Goal: Transaction & Acquisition: Purchase product/service

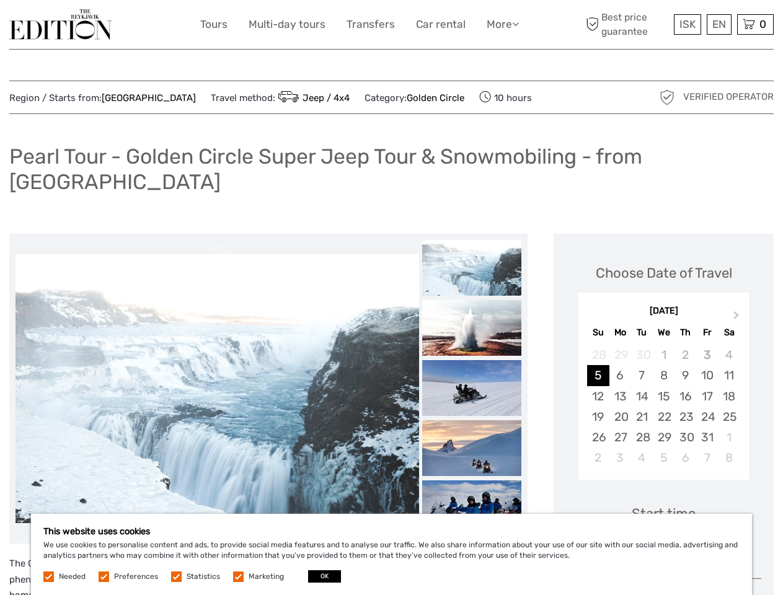
click at [501, 24] on link "More" at bounding box center [503, 24] width 32 height 18
click at [516, 24] on icon at bounding box center [515, 24] width 7 height 11
click at [687, 24] on span "ISK" at bounding box center [687, 24] width 16 height 12
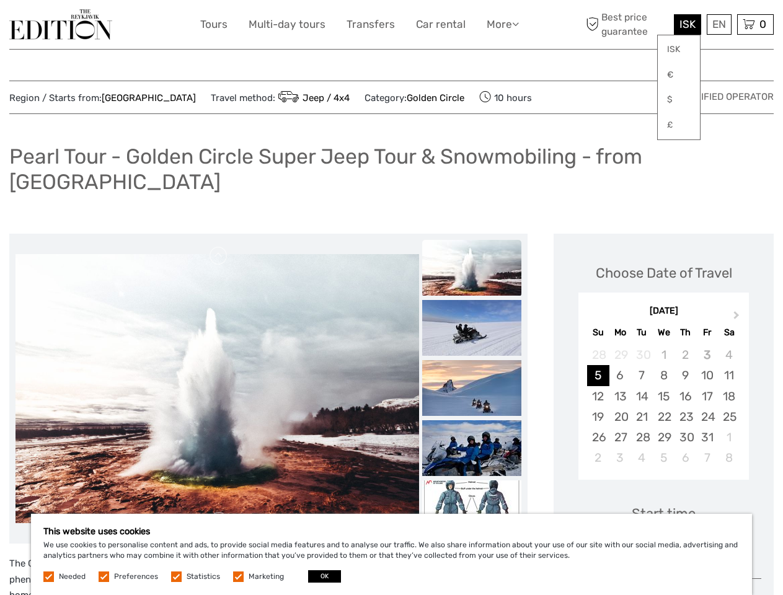
click at [718, 24] on div "EN English Español Deutsch" at bounding box center [719, 24] width 25 height 20
click at [755, 24] on div "0 Items Total 0 ISK Checkout The shopping cart is empty." at bounding box center [755, 24] width 37 height 20
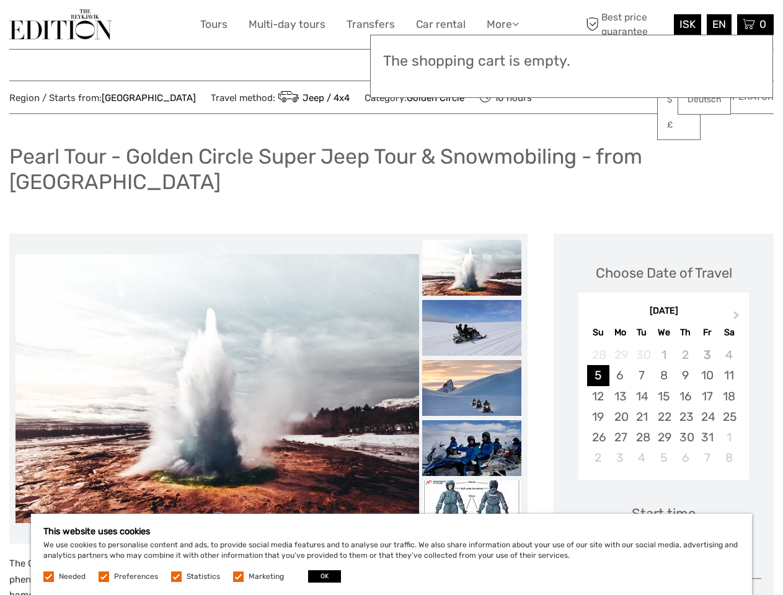
click at [217, 364] on img at bounding box center [216, 388] width 403 height 269
click at [219, 246] on link at bounding box center [219, 256] width 20 height 20
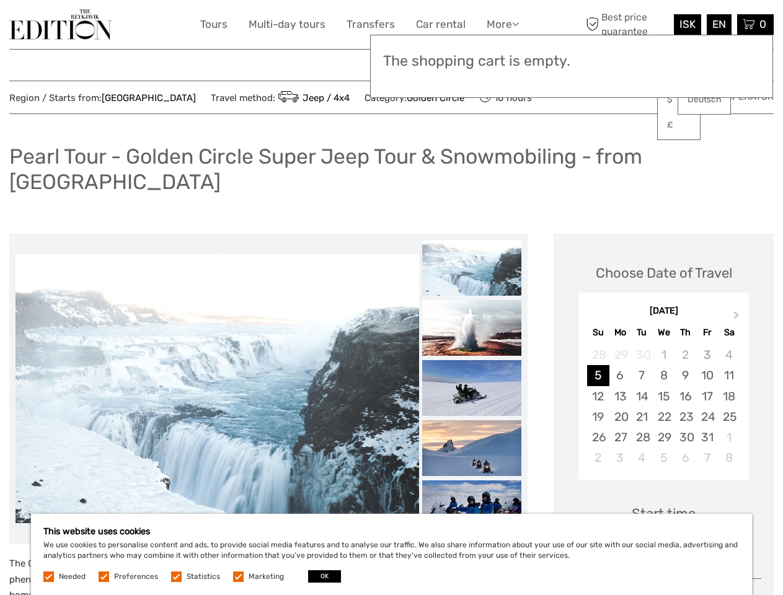
click at [219, 511] on link at bounding box center [219, 521] width 20 height 20
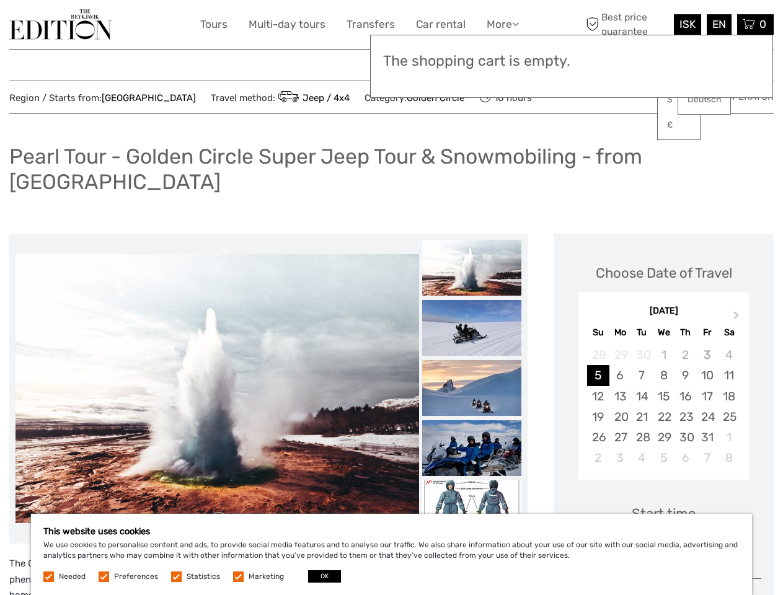
click at [472, 63] on h3 "The shopping cart is empty." at bounding box center [571, 61] width 377 height 17
